Goal: Book appointment/travel/reservation

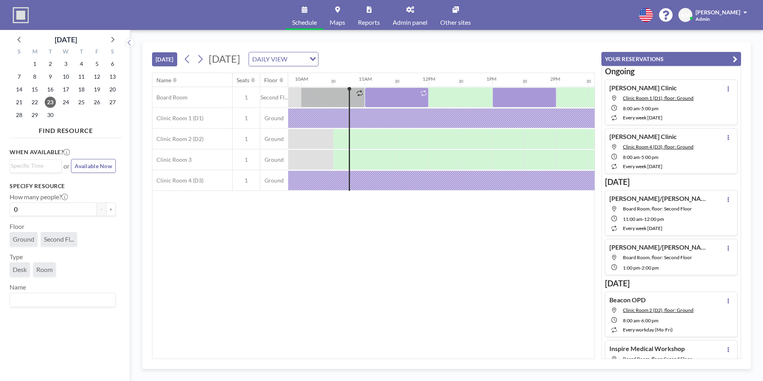
scroll to position [0, 638]
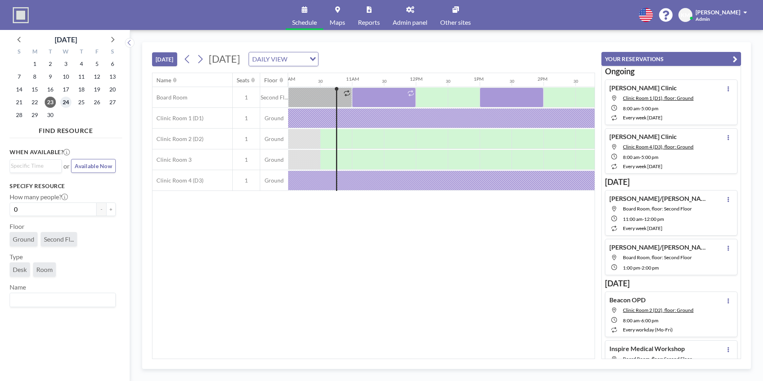
click at [65, 99] on span "24" at bounding box center [65, 102] width 11 height 11
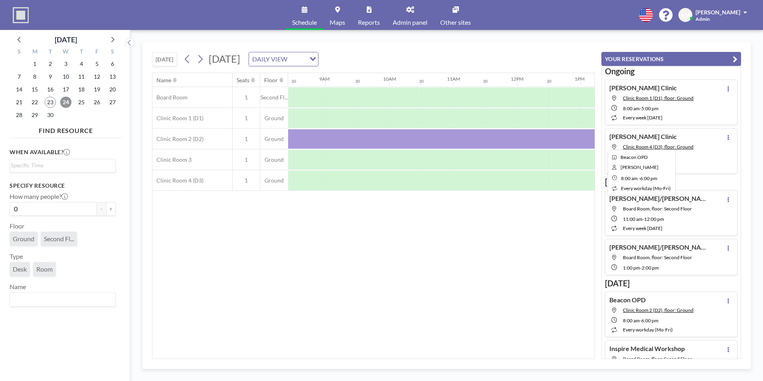
scroll to position [0, 539]
click at [81, 103] on span "25" at bounding box center [81, 102] width 11 height 11
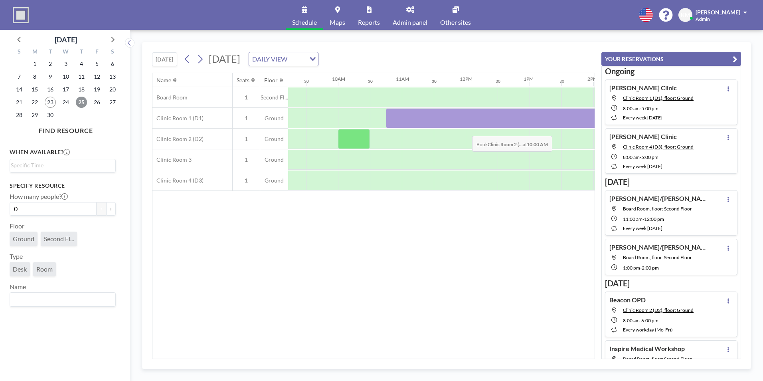
scroll to position [0, 590]
click at [98, 104] on span "26" at bounding box center [96, 102] width 11 height 11
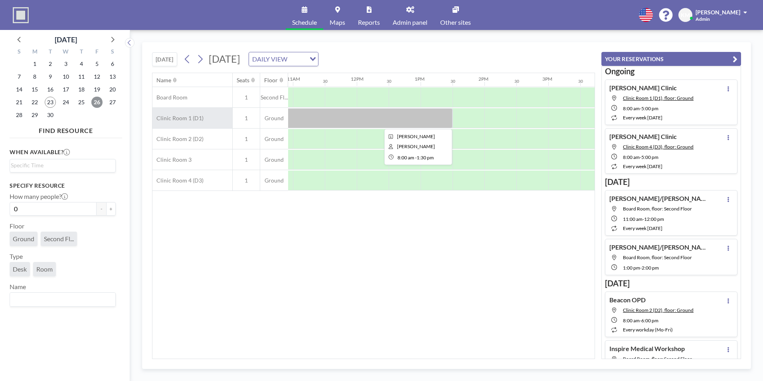
scroll to position [0, 698]
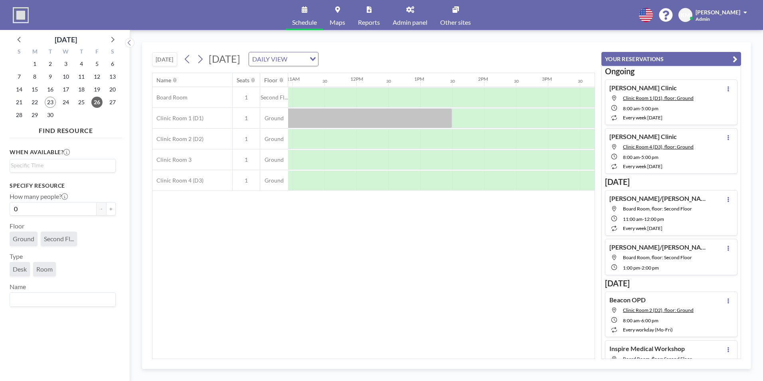
click at [28, 119] on div "29" at bounding box center [35, 115] width 16 height 13
click at [32, 119] on span "29" at bounding box center [34, 114] width 11 height 11
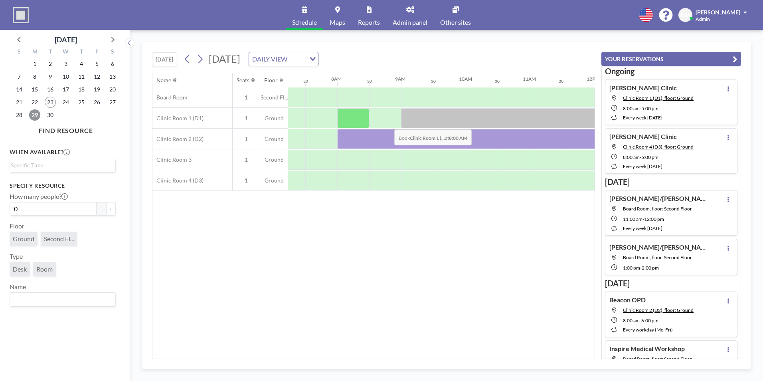
scroll to position [0, 479]
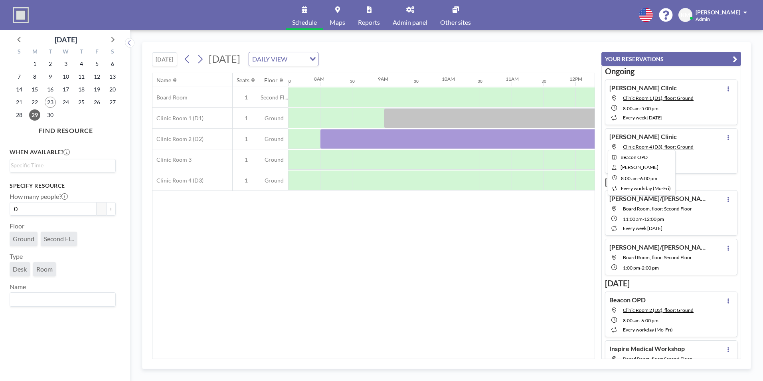
click at [421, 136] on div at bounding box center [639, 139] width 638 height 20
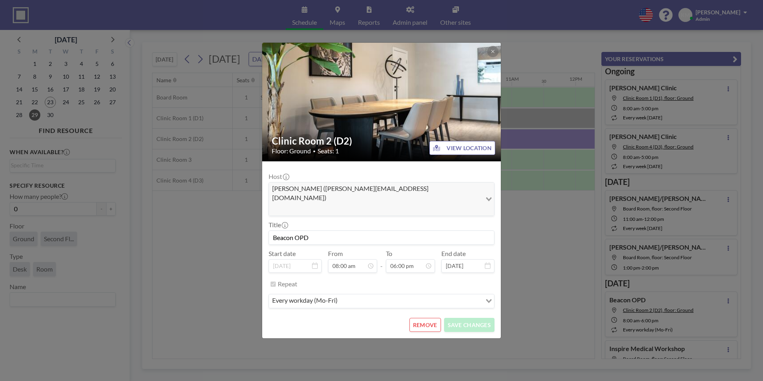
drag, startPoint x: 421, startPoint y: 136, endPoint x: 419, endPoint y: 316, distance: 180.0
click at [419, 318] on button "REMOVE" at bounding box center [425, 325] width 32 height 14
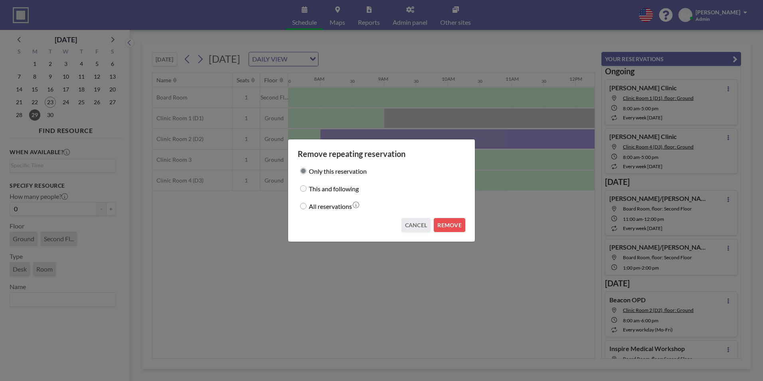
click at [353, 190] on label "This and following" at bounding box center [334, 188] width 50 height 11
click at [306, 190] on input "This and following" at bounding box center [303, 188] width 6 height 6
radio input "true"
click at [455, 223] on button "REMOVE" at bounding box center [450, 225] width 32 height 14
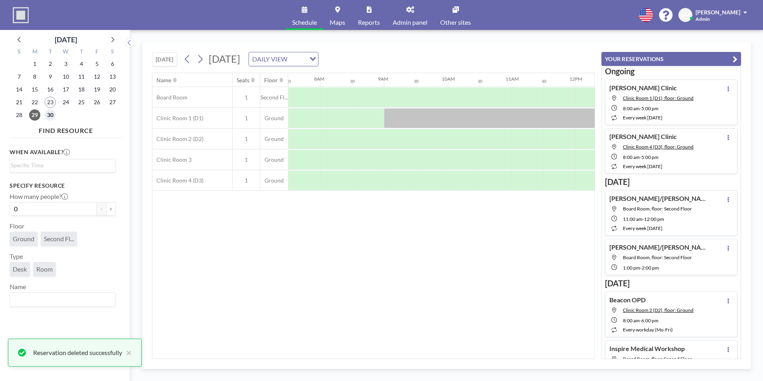
click at [49, 114] on span "30" at bounding box center [50, 114] width 11 height 11
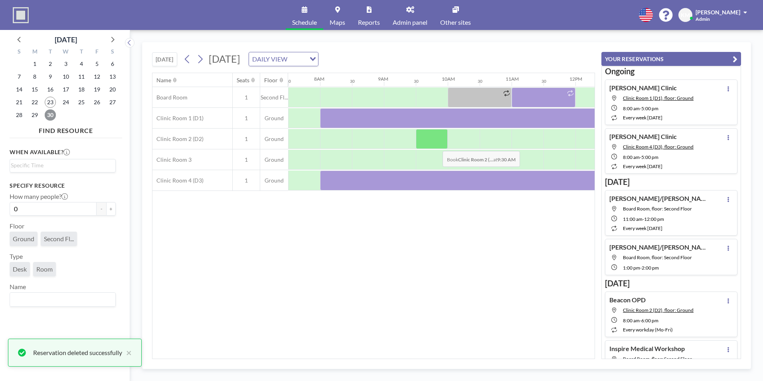
scroll to position [0, 546]
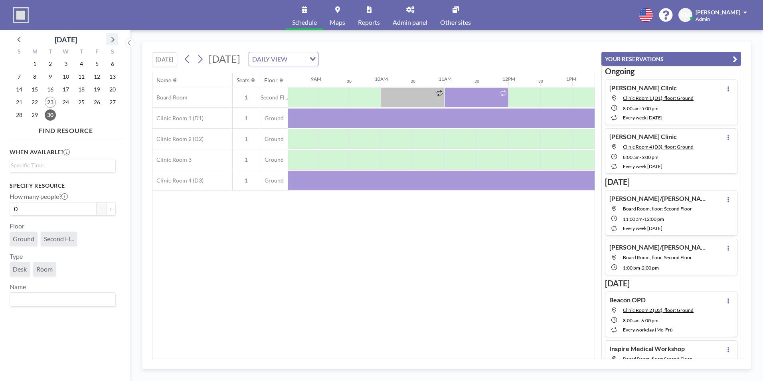
click at [110, 39] on icon at bounding box center [112, 39] width 10 height 10
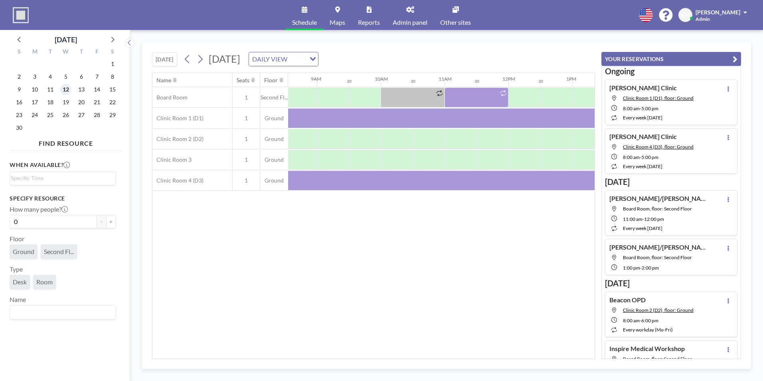
click at [67, 87] on span "12" at bounding box center [65, 89] width 11 height 11
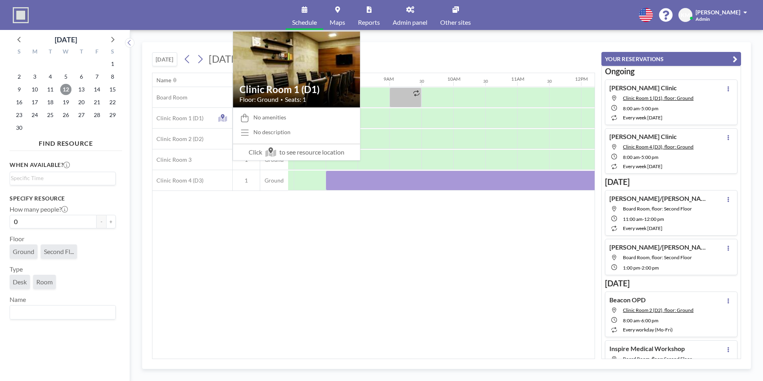
scroll to position [0, 479]
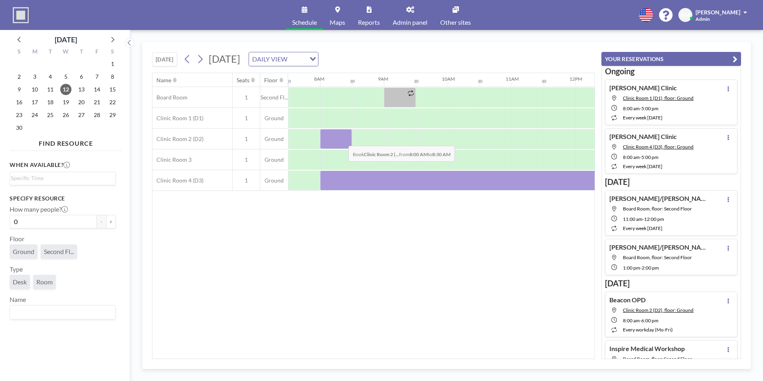
click at [342, 140] on div at bounding box center [336, 139] width 32 height 20
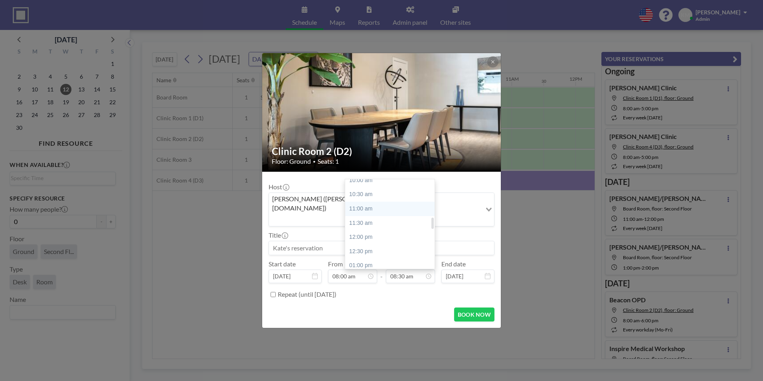
scroll to position [291, 0]
click at [406, 258] on div "01:00 pm" at bounding box center [391, 265] width 93 height 14
type input "01:00 pm"
click at [405, 244] on input at bounding box center [381, 248] width 225 height 14
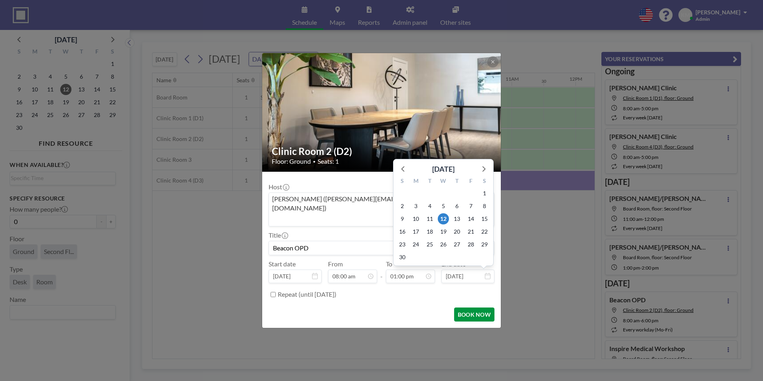
scroll to position [369, 0]
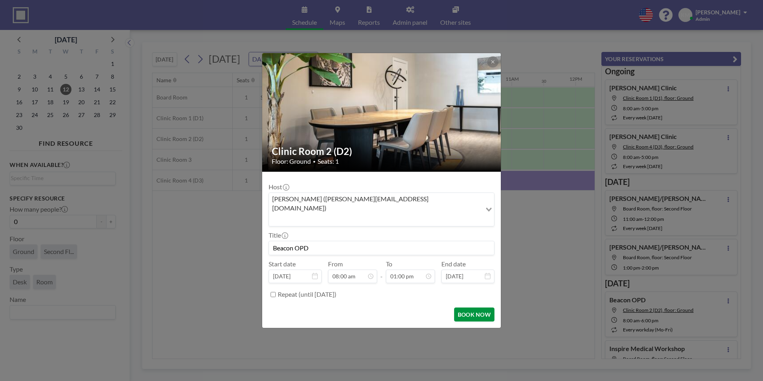
type input "Beacon OPD"
click at [474, 307] on button "BOOK NOW" at bounding box center [474, 314] width 40 height 14
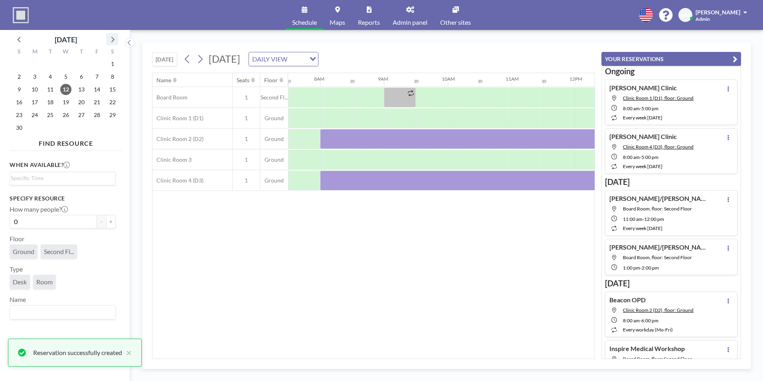
click at [113, 43] on icon at bounding box center [112, 39] width 10 height 10
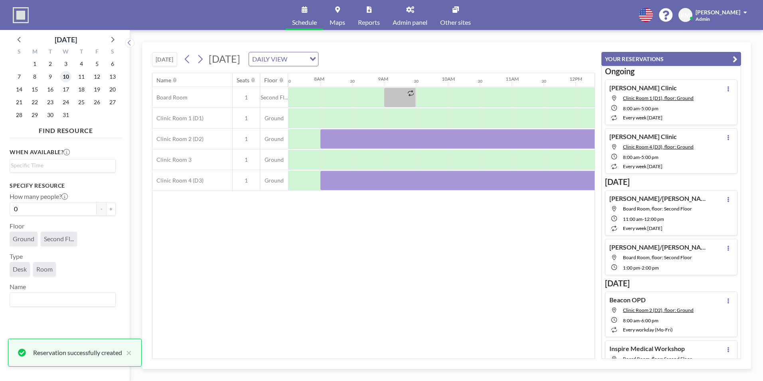
click at [65, 79] on span "10" at bounding box center [65, 76] width 11 height 11
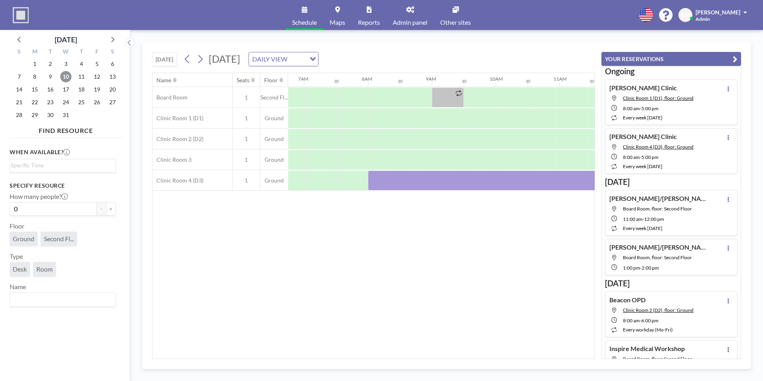
scroll to position [0, 479]
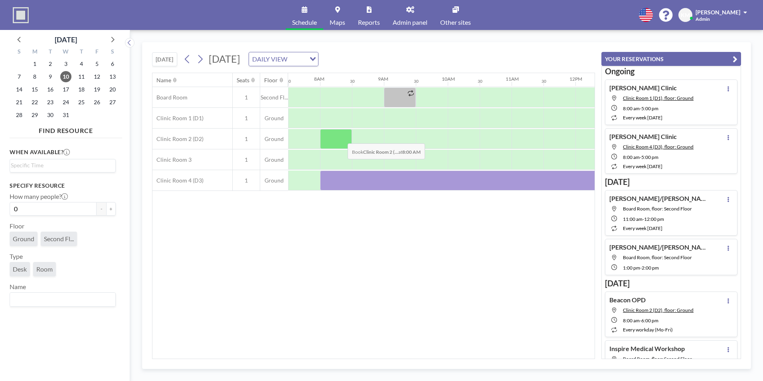
click at [341, 137] on div at bounding box center [336, 139] width 32 height 20
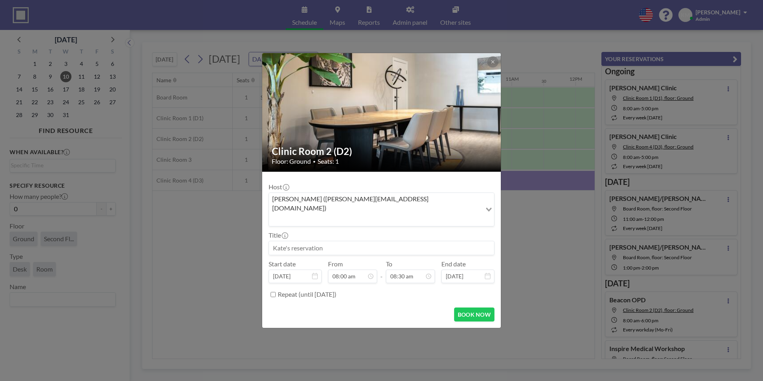
click at [310, 241] on input at bounding box center [381, 248] width 225 height 14
type input "Beacon OPD"
click at [391, 258] on div "01:00 pm" at bounding box center [391, 265] width 93 height 14
type input "01:00 pm"
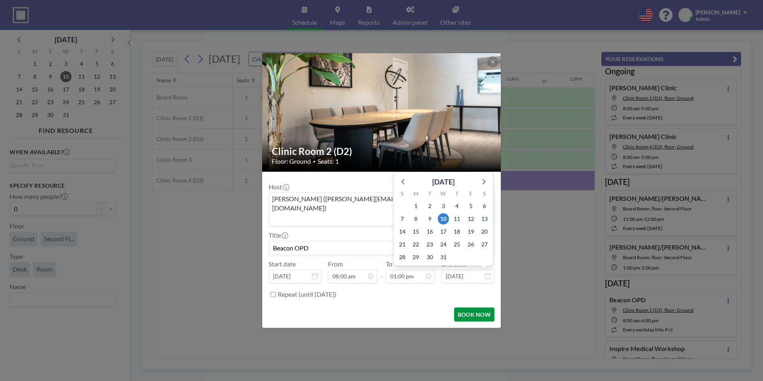
scroll to position [369, 0]
click at [488, 307] on button "BOOK NOW" at bounding box center [474, 314] width 40 height 14
